Goal: Task Accomplishment & Management: Manage account settings

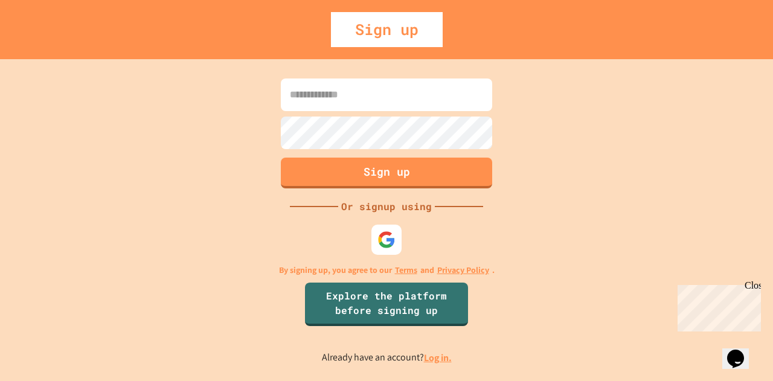
click at [371, 91] on input at bounding box center [386, 94] width 211 height 33
type input "*******"
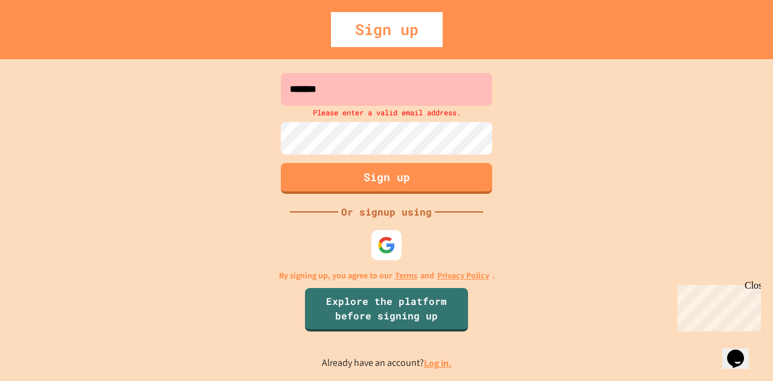
click at [439, 356] on p "Already have an account? Log in." at bounding box center [387, 363] width 130 height 15
click at [441, 363] on link "Log in." at bounding box center [438, 363] width 28 height 13
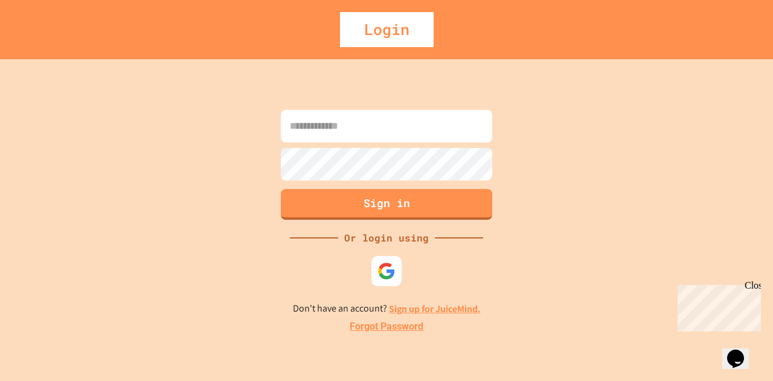
click at [379, 132] on input at bounding box center [386, 126] width 211 height 33
type input "**********"
click at [390, 203] on button "Sign in" at bounding box center [387, 202] width 216 height 31
click at [414, 201] on button "Sign in" at bounding box center [387, 202] width 216 height 31
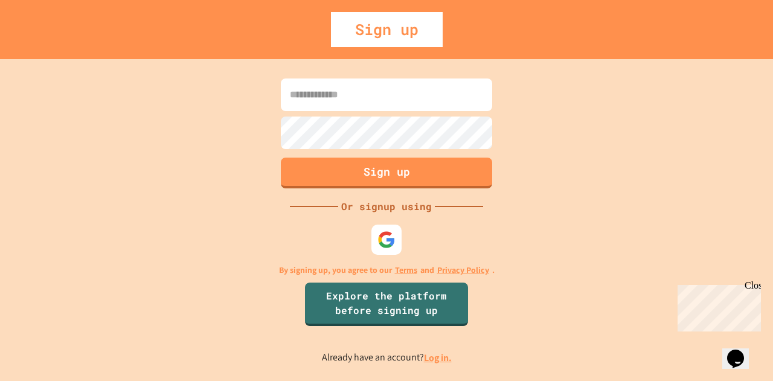
click at [521, 102] on div "Sign up Or signup using By signing up, you agree to our Terms and Privacy Polic…" at bounding box center [386, 220] width 773 height 322
click at [443, 307] on link "Explore the platform before signing up" at bounding box center [386, 303] width 161 height 46
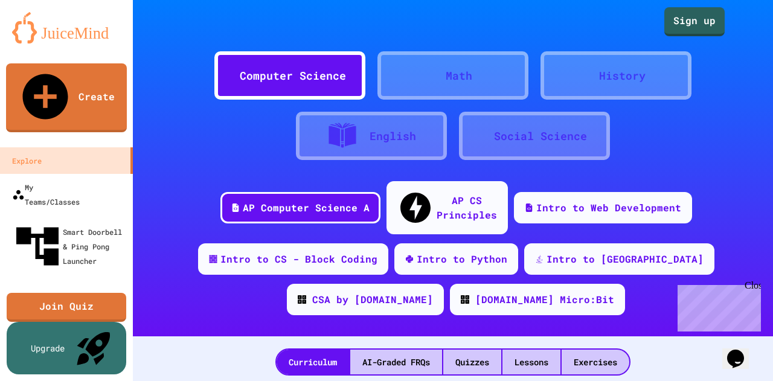
click at [443, 309] on div "Computer Science Math History English Social Science AP Computer Science A AP C…" at bounding box center [453, 168] width 640 height 336
click at [689, 15] on link "Sign up" at bounding box center [695, 20] width 60 height 30
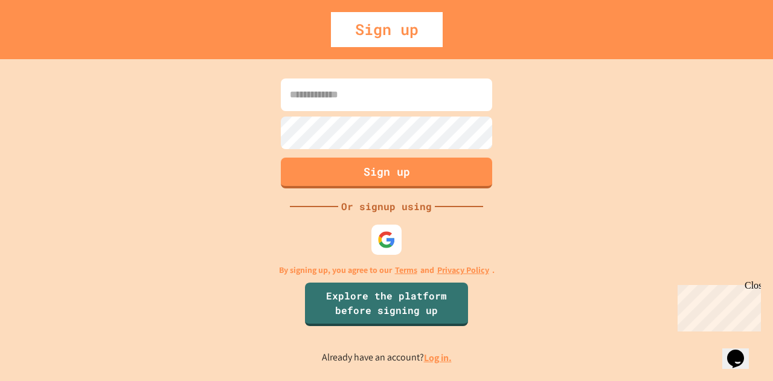
click at [412, 93] on input at bounding box center [386, 94] width 211 height 33
type input "**********"
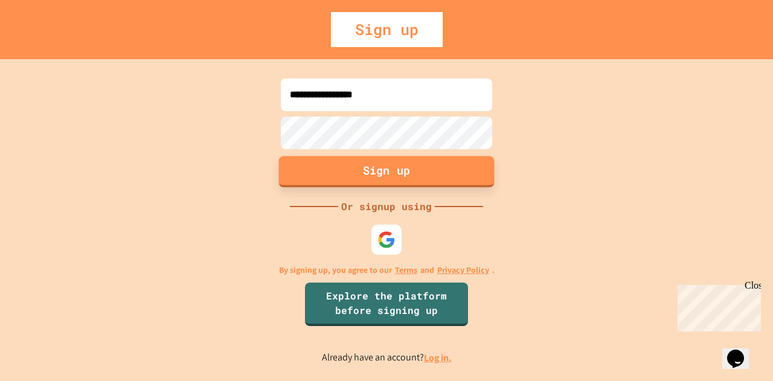
click at [394, 166] on button "Sign up" at bounding box center [387, 171] width 216 height 31
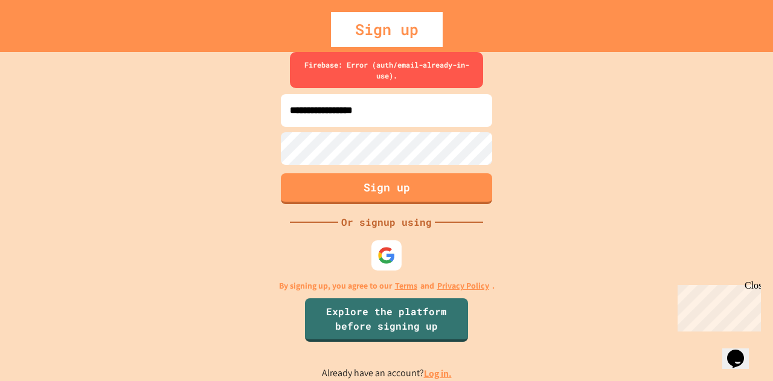
click at [435, 370] on link "Log in." at bounding box center [438, 373] width 28 height 13
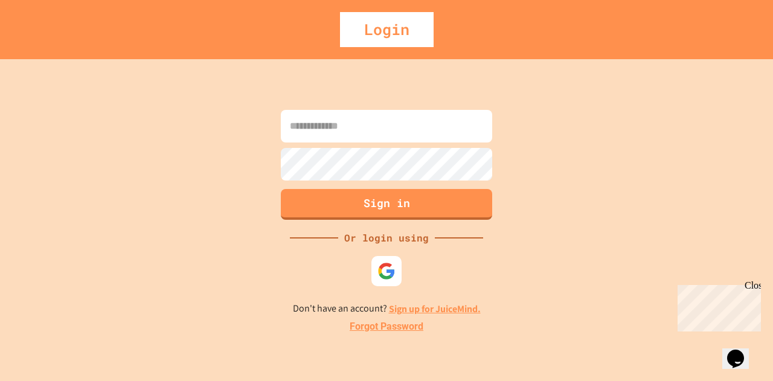
click at [384, 123] on input at bounding box center [386, 126] width 211 height 33
type input "**********"
click at [390, 198] on button "Sign in" at bounding box center [387, 202] width 216 height 31
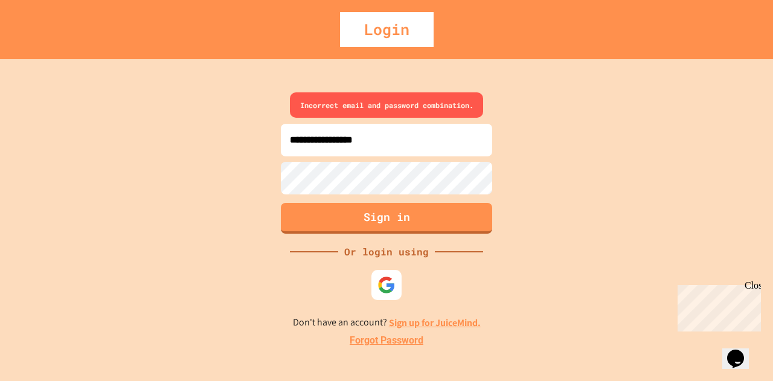
click at [406, 338] on link "Forgot Password" at bounding box center [387, 340] width 74 height 14
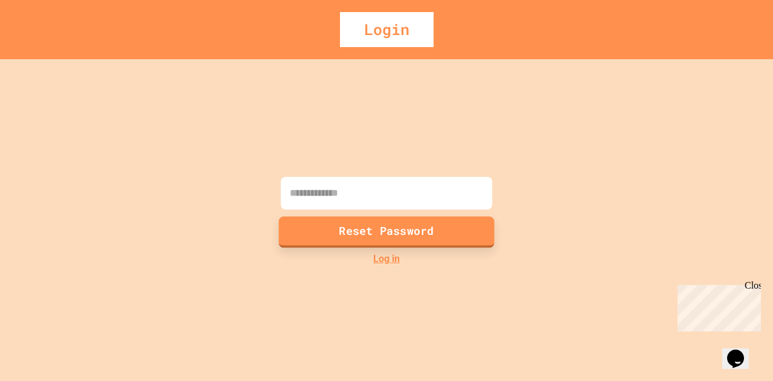
click at [408, 228] on button "Reset Password" at bounding box center [387, 231] width 216 height 31
click at [402, 193] on input at bounding box center [386, 193] width 211 height 33
type input "**********"
click at [405, 225] on button "Reset Password" at bounding box center [387, 231] width 216 height 31
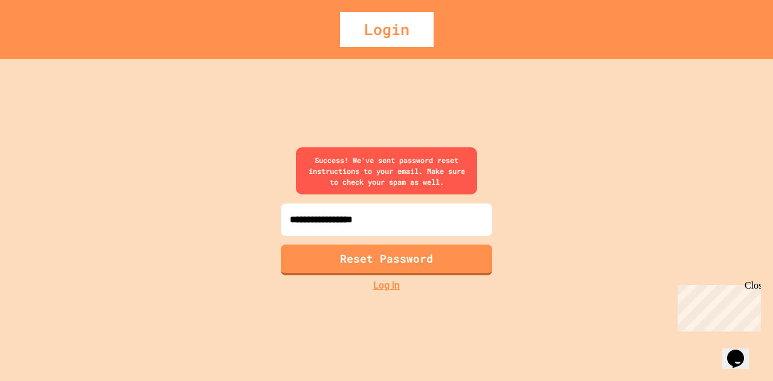
click at [400, 21] on div "Login" at bounding box center [387, 29] width 94 height 35
drag, startPoint x: 402, startPoint y: 33, endPoint x: 397, endPoint y: 39, distance: 7.4
click at [397, 39] on div "Login" at bounding box center [387, 29] width 94 height 35
click at [392, 283] on link "Log in" at bounding box center [386, 285] width 27 height 14
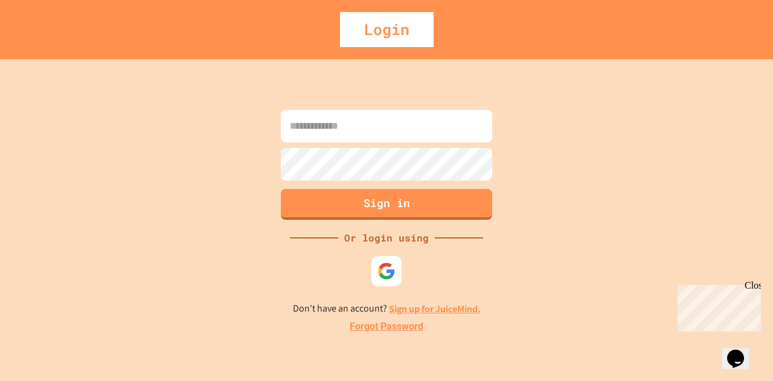
click at [385, 124] on input at bounding box center [386, 126] width 211 height 33
drag, startPoint x: 385, startPoint y: 124, endPoint x: 424, endPoint y: 127, distance: 38.8
click at [424, 127] on input at bounding box center [386, 126] width 211 height 33
type input "**********"
click at [396, 196] on button "Sign in" at bounding box center [387, 202] width 216 height 31
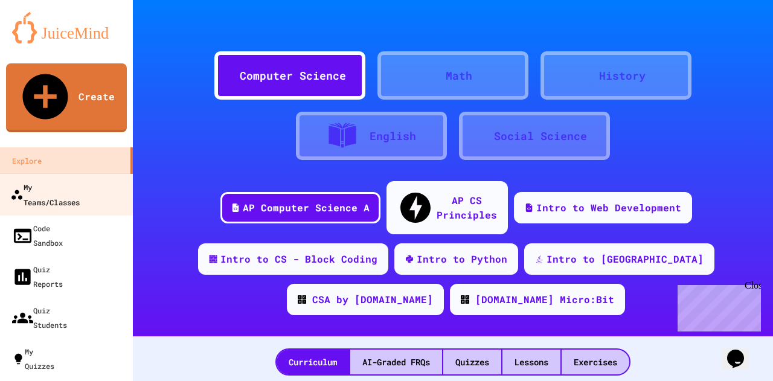
click at [80, 179] on div "My Teams/Classes" at bounding box center [44, 194] width 69 height 30
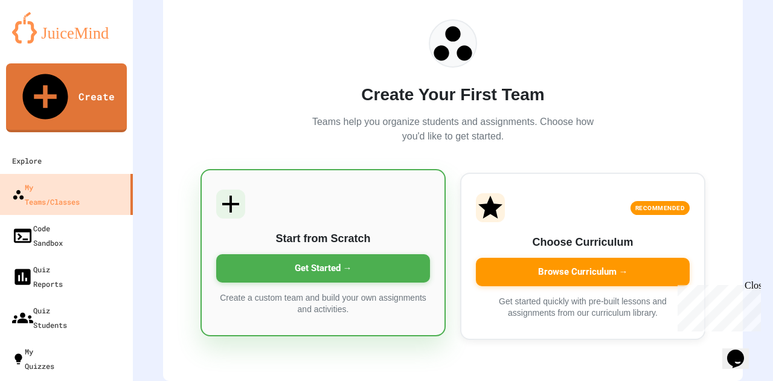
scroll to position [120, 0]
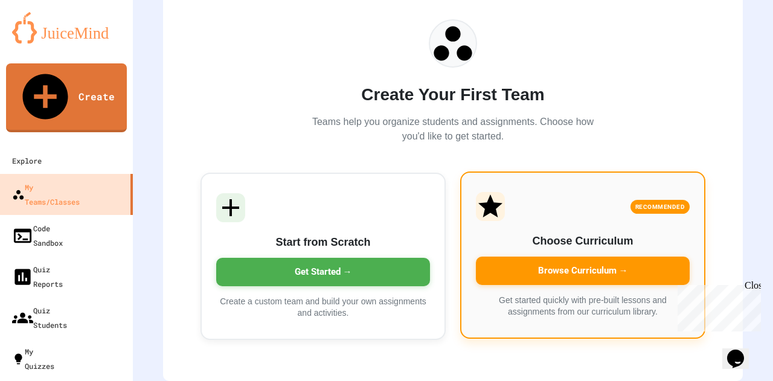
click at [580, 257] on div "Browse Curriculum →" at bounding box center [583, 271] width 214 height 28
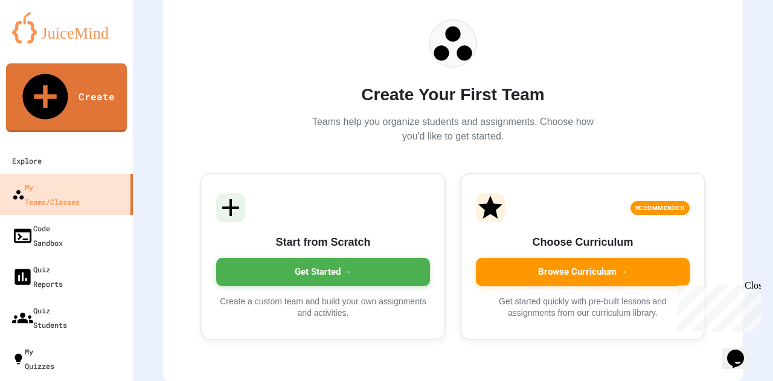
scroll to position [37, 0]
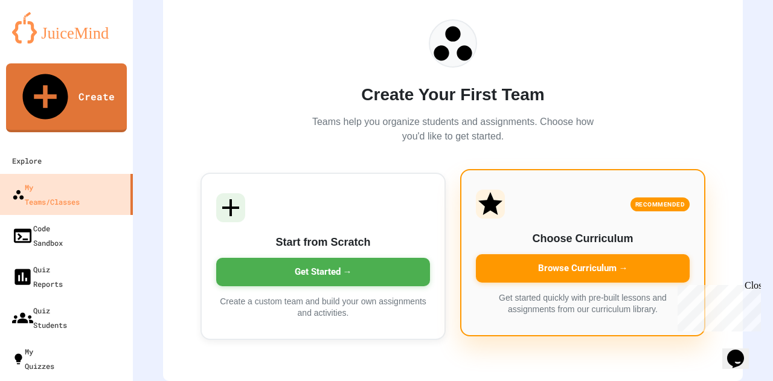
click at [586, 292] on p "Get started quickly with pre-built lessons and assignments from our curriculum …" at bounding box center [583, 304] width 214 height 24
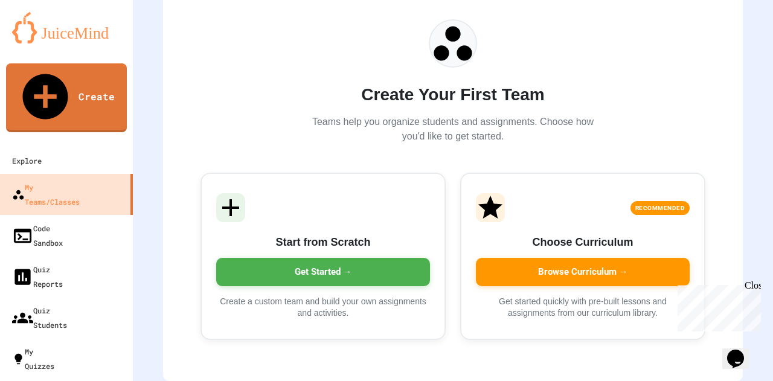
type input "******"
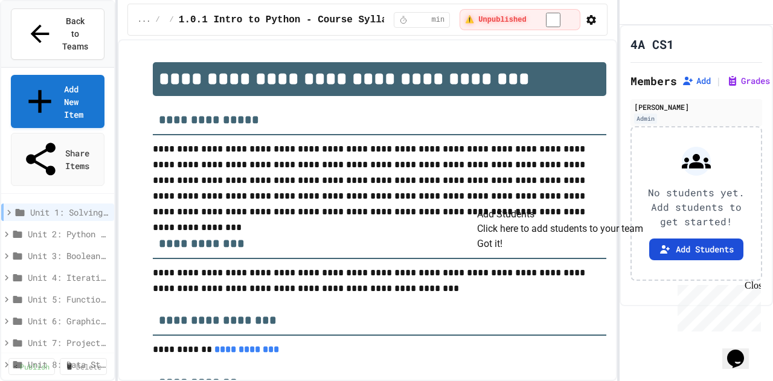
click at [703, 260] on button "Add Students" at bounding box center [696, 249] width 94 height 22
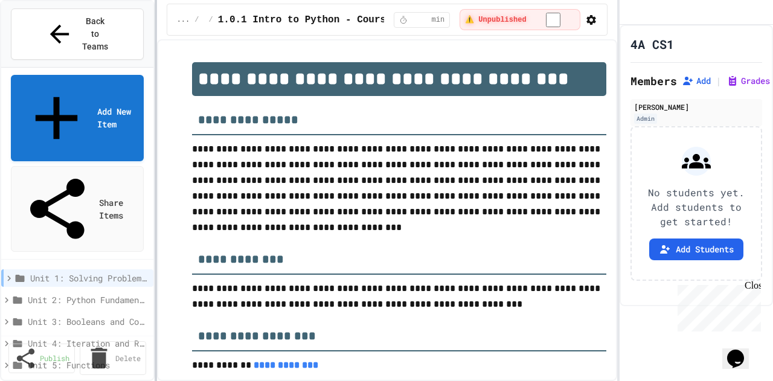
click at [155, 121] on div at bounding box center [156, 190] width 2 height 381
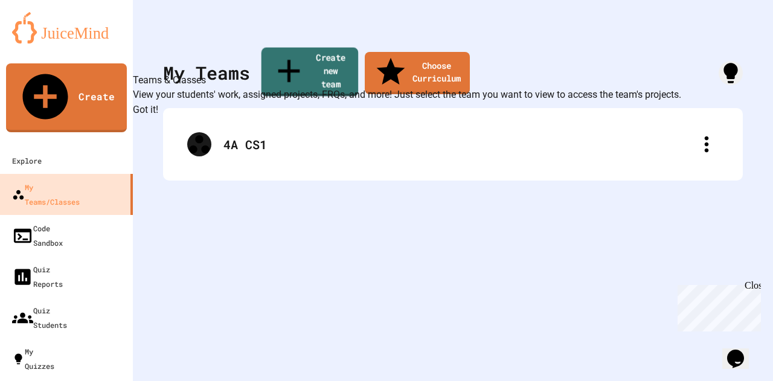
click at [310, 59] on link "Create new team" at bounding box center [309, 72] width 97 height 49
type input "******"
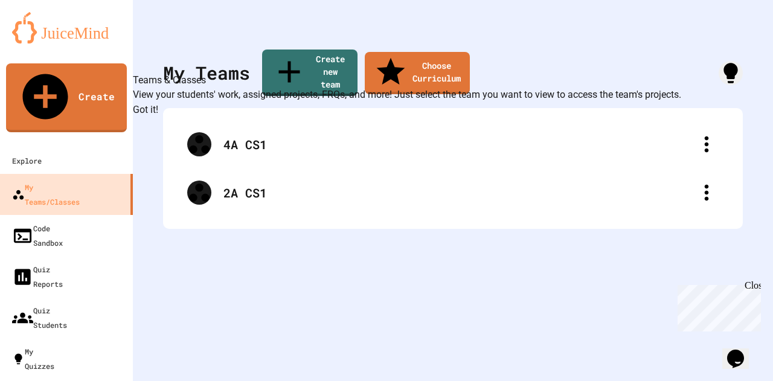
drag, startPoint x: 411, startPoint y: 203, endPoint x: 339, endPoint y: 201, distance: 71.3
type input "******"
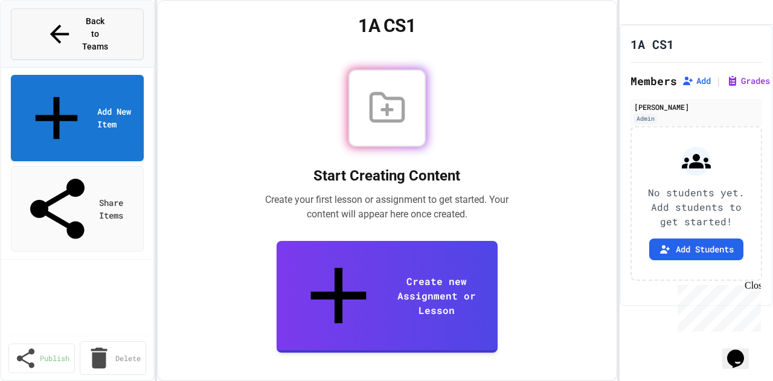
click at [109, 21] on span "Back to Teams" at bounding box center [95, 34] width 28 height 38
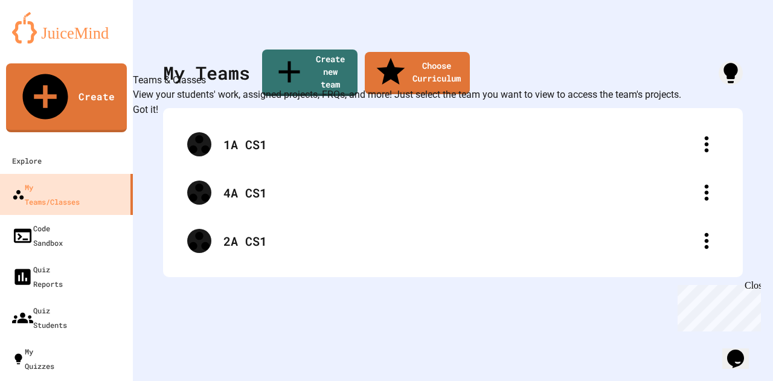
click at [158, 117] on button "Got it!" at bounding box center [145, 110] width 25 height 14
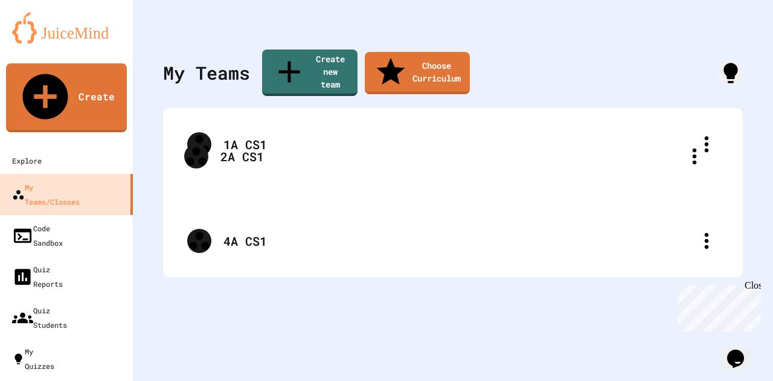
drag, startPoint x: 415, startPoint y: 213, endPoint x: 413, endPoint y: 152, distance: 61.0
click at [413, 152] on div "1A CS1 4A CS1 2A CS1" at bounding box center [452, 192] width 555 height 145
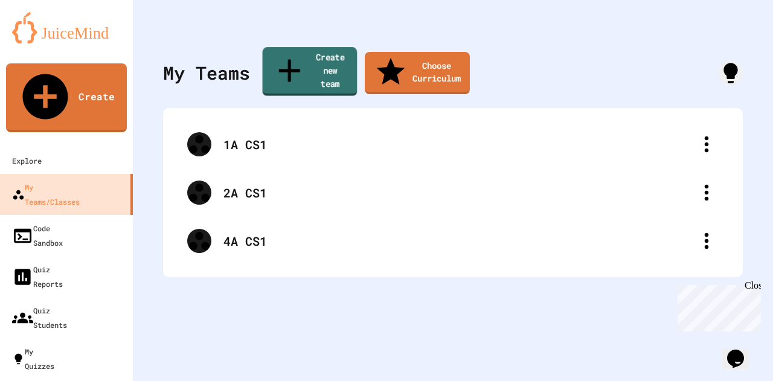
click at [336, 57] on link "Create new team" at bounding box center [310, 71] width 95 height 49
drag, startPoint x: 406, startPoint y: 197, endPoint x: 405, endPoint y: 117, distance: 80.9
type input "******"
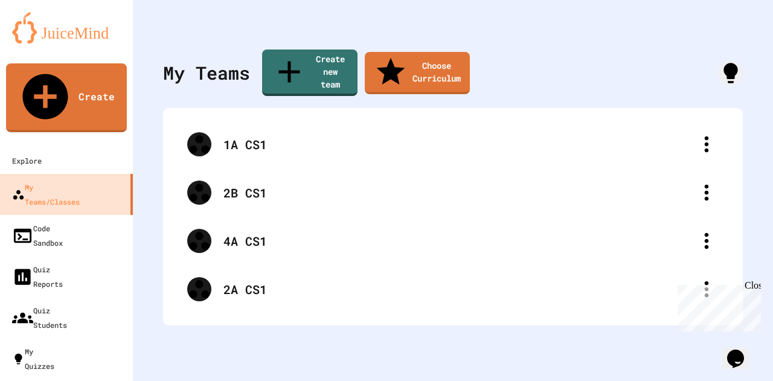
type input "******"
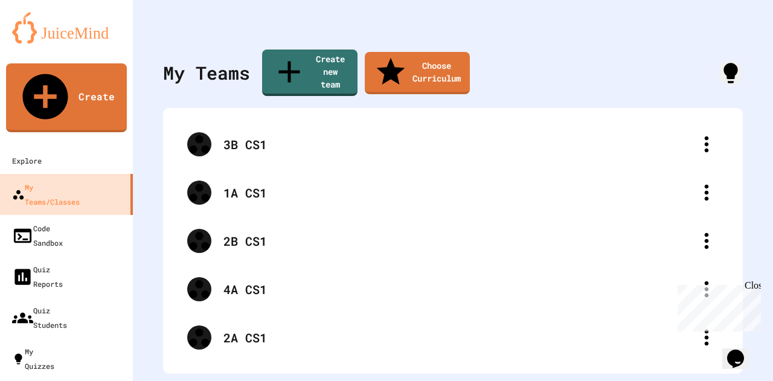
type input "******"
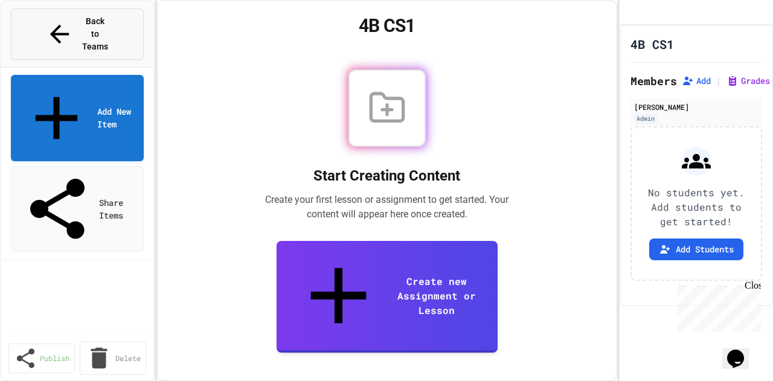
click at [127, 22] on button "Back to Teams" at bounding box center [77, 33] width 133 height 51
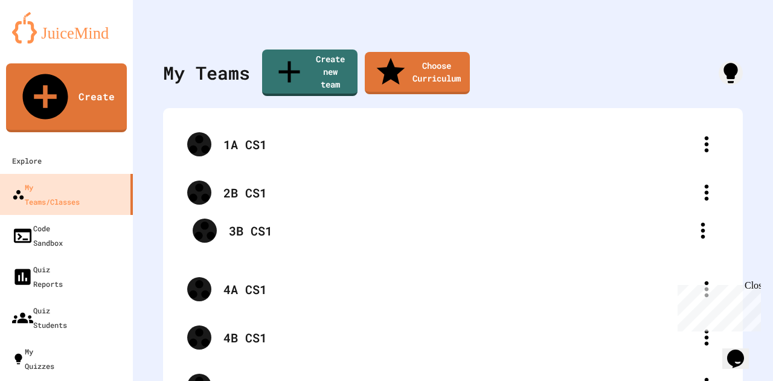
drag, startPoint x: 300, startPoint y: 124, endPoint x: 306, endPoint y: 232, distance: 108.8
click at [306, 232] on div "3B CS1 1A CS1 2B CS1 4A CS1 4B CS1 2A CS1" at bounding box center [452, 265] width 555 height 290
click at [306, 232] on div "3B CS1" at bounding box center [452, 241] width 555 height 48
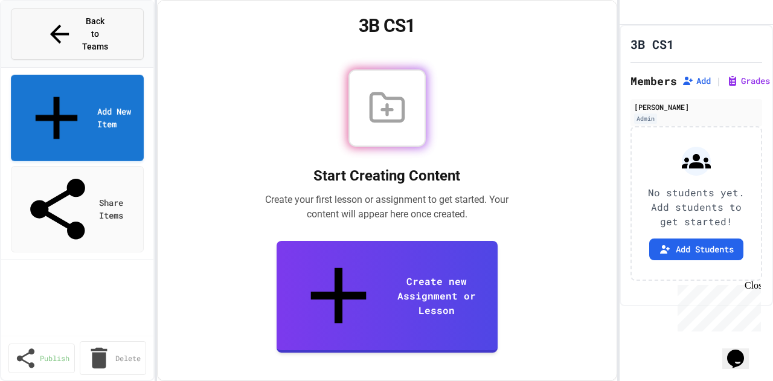
click at [117, 19] on button "Back to Teams" at bounding box center [77, 33] width 133 height 51
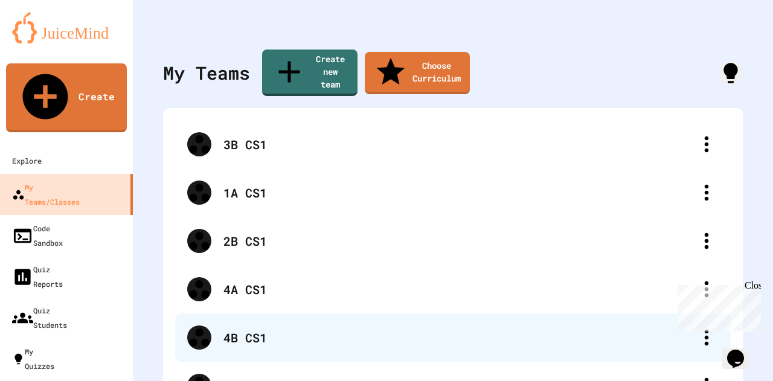
scroll to position [31, 0]
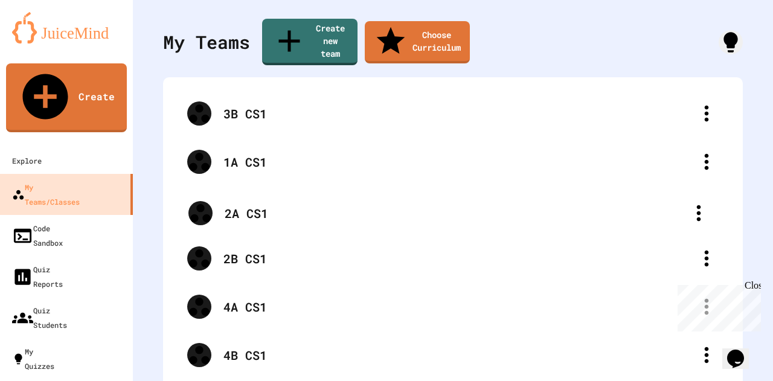
drag, startPoint x: 255, startPoint y: 331, endPoint x: 257, endPoint y: 206, distance: 125.6
click at [257, 206] on div "3B CS1 1A CS1 2B CS1 4A CS1 4B CS1 2A CS1" at bounding box center [452, 234] width 555 height 290
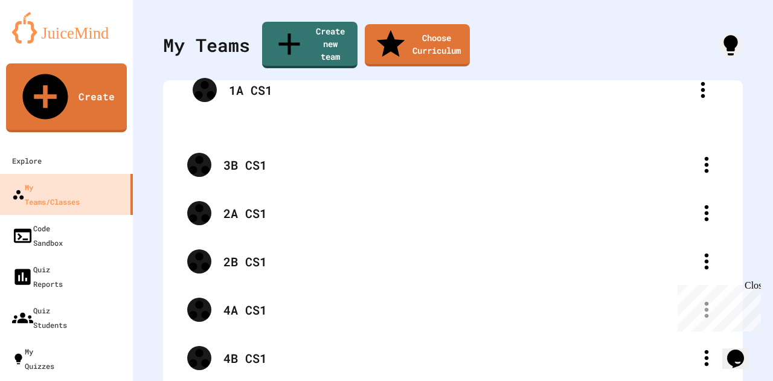
drag, startPoint x: 256, startPoint y: 133, endPoint x: 261, endPoint y: 77, distance: 57.0
click at [261, 92] on div "3B CS1 1A CS1 2A CS1 2B CS1 4A CS1 4B CS1" at bounding box center [452, 237] width 555 height 290
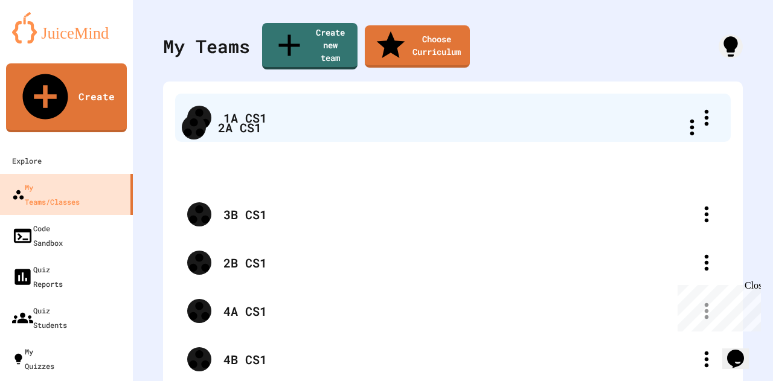
drag, startPoint x: 251, startPoint y: 188, endPoint x: 246, endPoint y: 120, distance: 68.4
click at [246, 120] on div "1A CS1 3B CS1 2A CS1 2B CS1 4A CS1 4B CS1" at bounding box center [452, 239] width 555 height 290
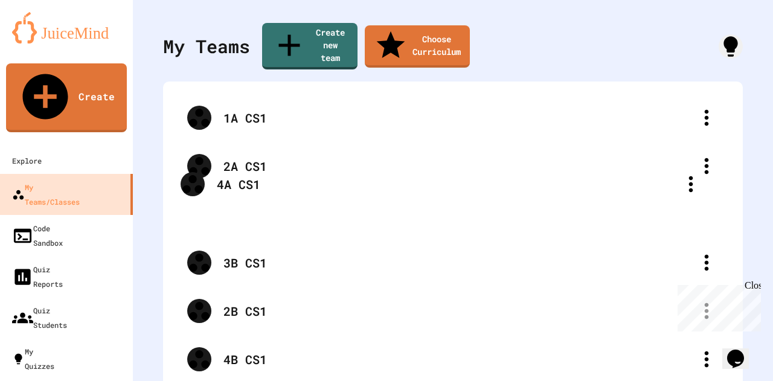
drag, startPoint x: 250, startPoint y: 288, endPoint x: 244, endPoint y: 173, distance: 114.9
click at [244, 173] on div "1A CS1 2A CS1 3B CS1 2B CS1 4A CS1 4B CS1" at bounding box center [452, 239] width 555 height 290
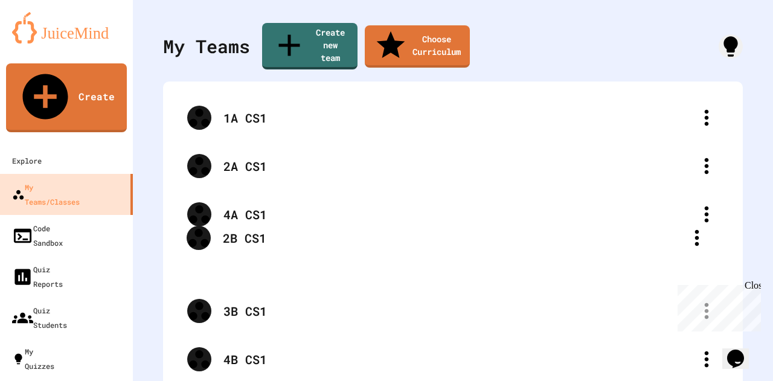
drag, startPoint x: 252, startPoint y: 290, endPoint x: 252, endPoint y: 230, distance: 59.8
click at [252, 230] on div "1A CS1 2A CS1 4A CS1 3B CS1 2B CS1 4B CS1" at bounding box center [452, 239] width 555 height 290
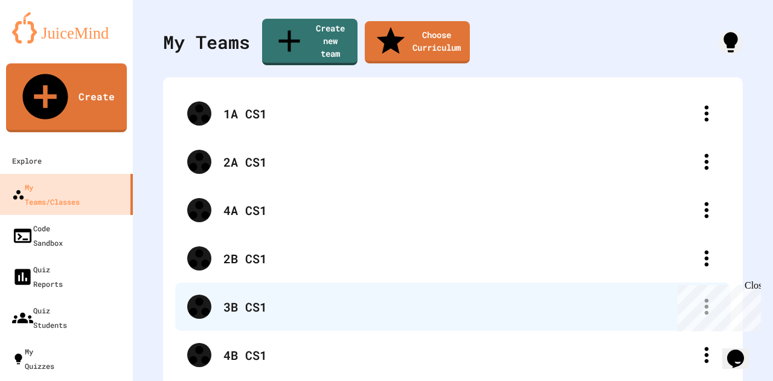
scroll to position [31, 0]
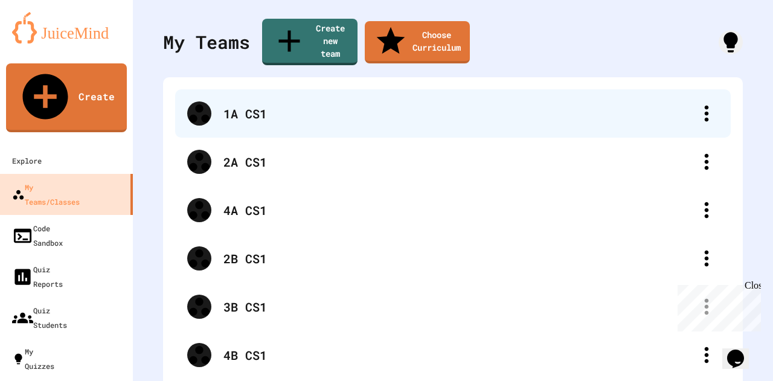
click at [269, 89] on div "1A CS1" at bounding box center [452, 113] width 555 height 48
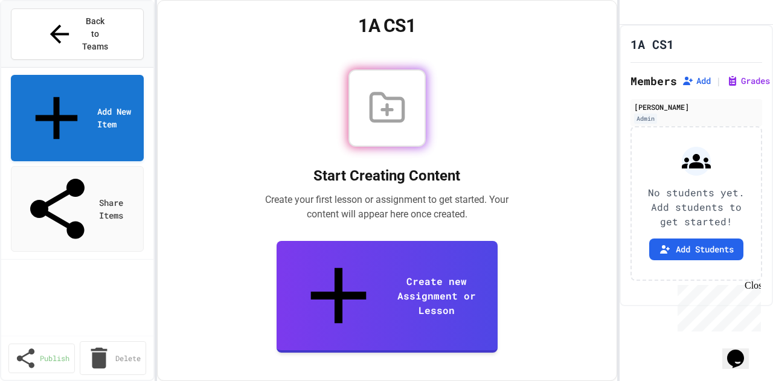
click at [403, 127] on icon at bounding box center [387, 108] width 39 height 39
click at [679, 44] on icon "Assignment Settings" at bounding box center [679, 44] width 0 height 0
click at [105, 19] on span "Back to Teams" at bounding box center [95, 34] width 28 height 38
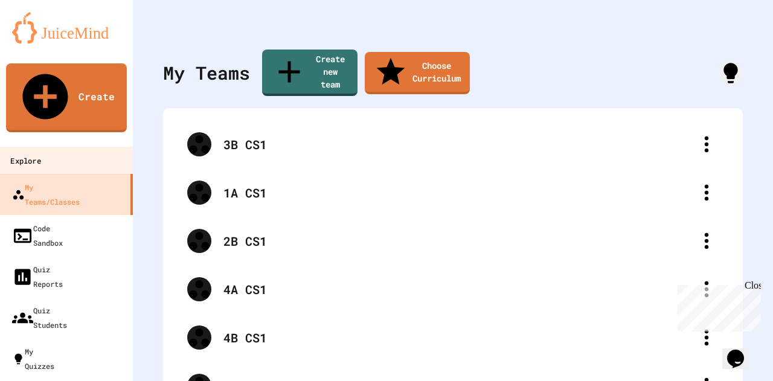
click at [40, 153] on div "Explore" at bounding box center [25, 160] width 30 height 15
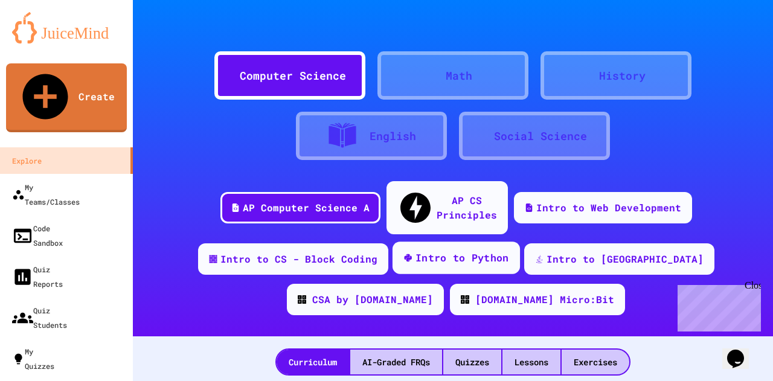
click at [462, 251] on div "Intro to Python" at bounding box center [462, 258] width 94 height 15
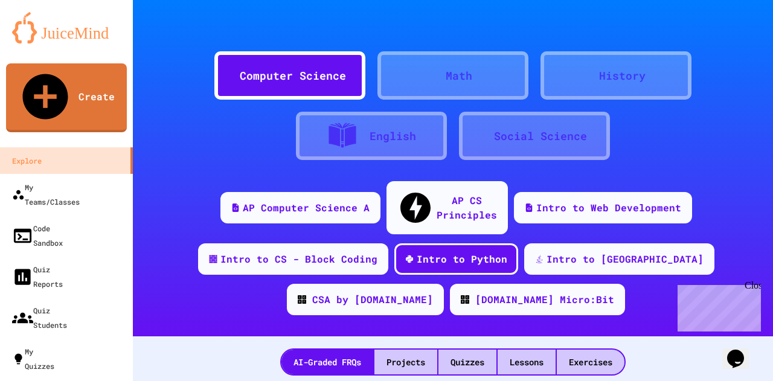
click at [580, 280] on div "AP Computer Science A AP CS Principles Intro to Web Development Intro to CS - B…" at bounding box center [453, 252] width 640 height 143
click at [458, 251] on div "Intro to Python" at bounding box center [462, 258] width 94 height 15
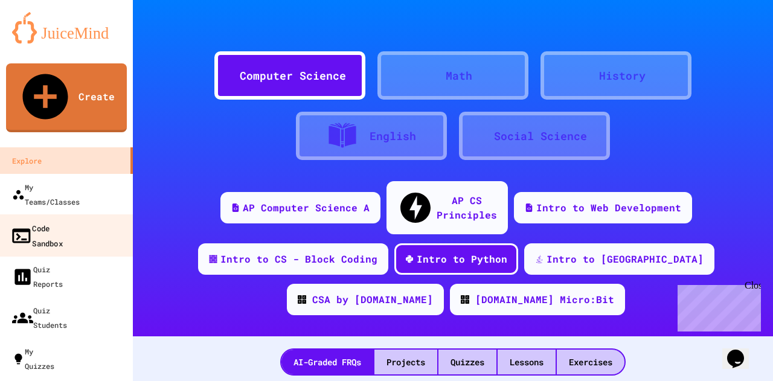
click at [63, 220] on div "Code Sandbox" at bounding box center [36, 235] width 53 height 30
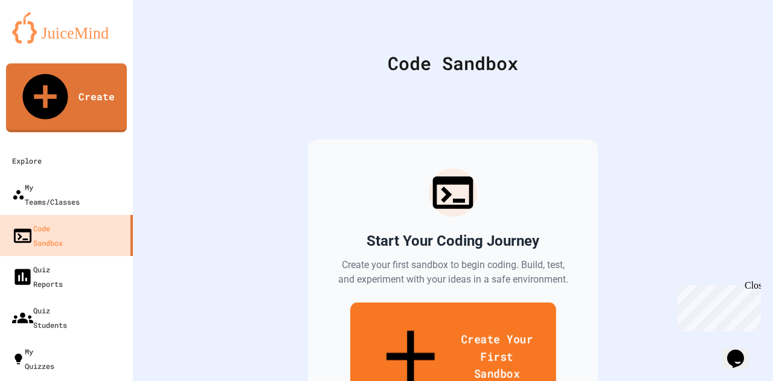
click at [510, 320] on link "Create Your First Sandbox" at bounding box center [453, 357] width 206 height 111
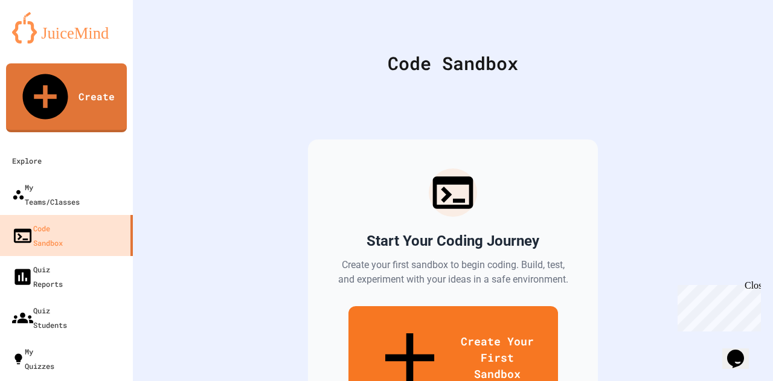
scroll to position [132, 0]
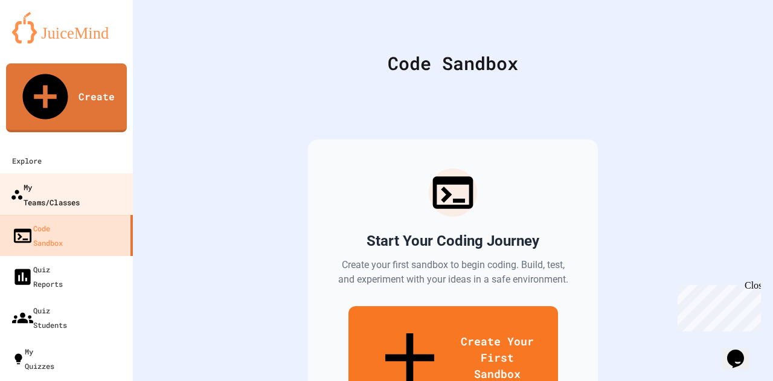
click at [77, 179] on div "My Teams/Classes" at bounding box center [44, 194] width 69 height 30
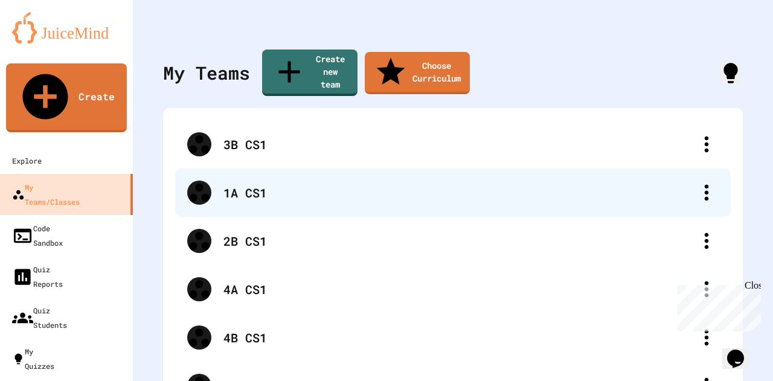
click at [260, 184] on div "1A CS1" at bounding box center [458, 193] width 471 height 18
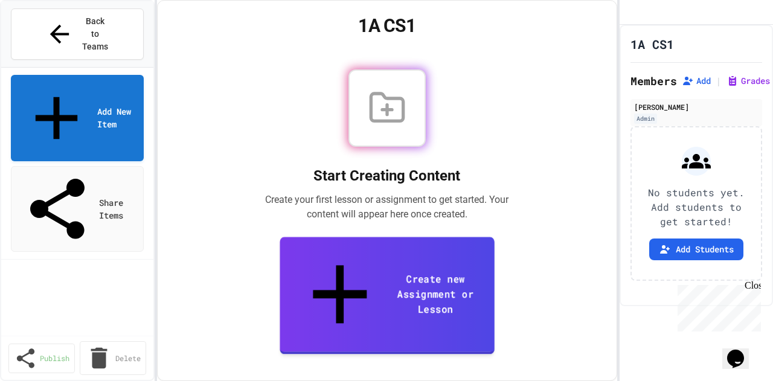
click at [475, 292] on link "Create new Assignment or Lesson" at bounding box center [387, 295] width 215 height 117
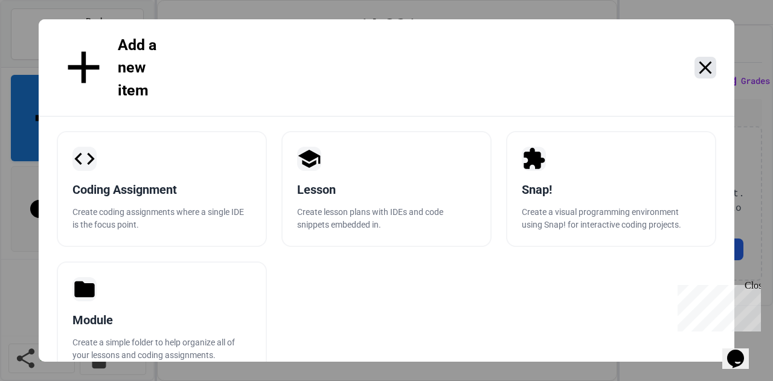
click at [708, 57] on icon at bounding box center [705, 68] width 22 height 22
